Goal: Information Seeking & Learning: Learn about a topic

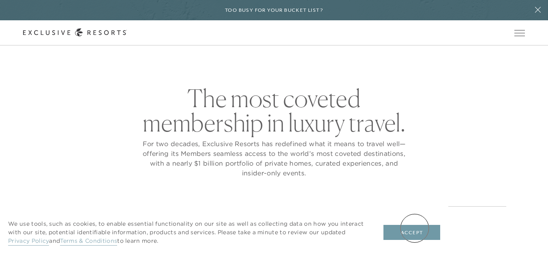
click at [415, 228] on button "Accept" at bounding box center [412, 232] width 57 height 15
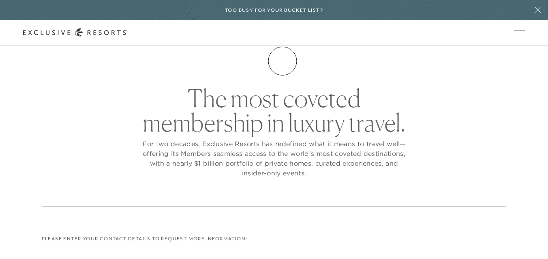
click at [0, 0] on link "Membership" at bounding box center [0, 0] width 0 height 0
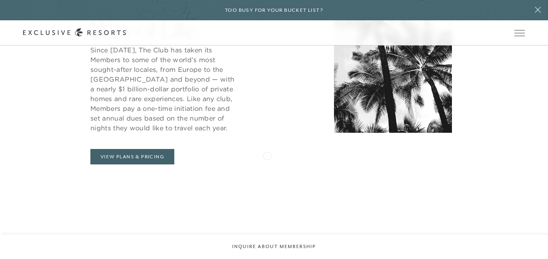
scroll to position [373, 0]
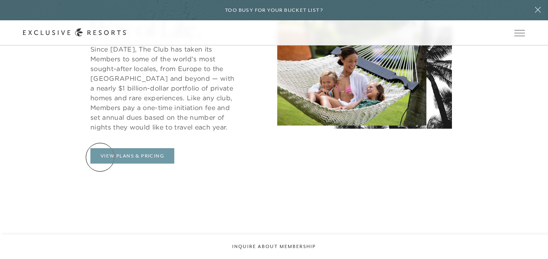
click at [101, 157] on link "View Plans & Pricing" at bounding box center [132, 155] width 84 height 15
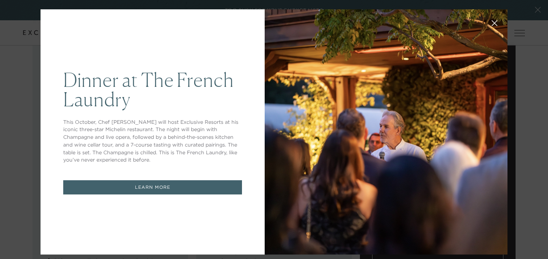
click at [496, 20] on button at bounding box center [494, 22] width 19 height 19
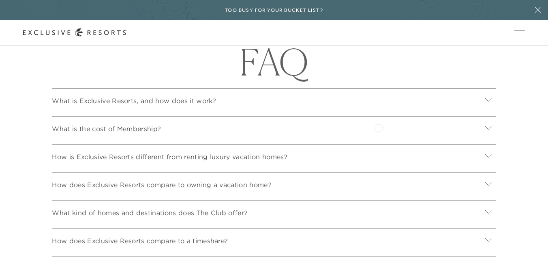
scroll to position [2697, 0]
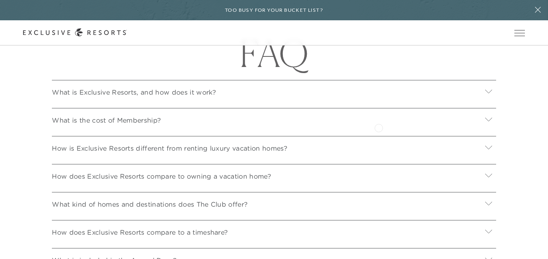
click at [379, 102] on div "What is Exclusive Resorts, and how does it work?" at bounding box center [274, 91] width 444 height 22
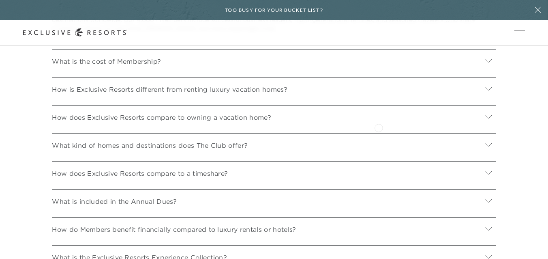
scroll to position [2806, 0]
click at [377, 99] on div "How is Exclusive Resorts different from renting luxury vacation homes? Renting …" at bounding box center [274, 85] width 444 height 28
click at [389, 71] on div "What is the cost of Membership?" at bounding box center [274, 60] width 444 height 22
